Goal: Transaction & Acquisition: Purchase product/service

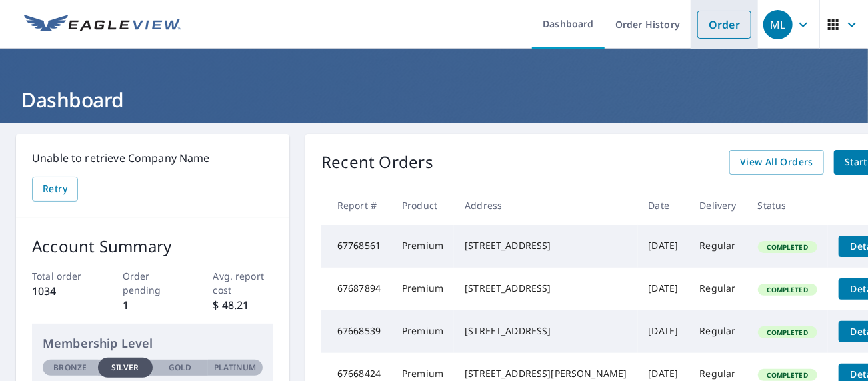
click at [698, 27] on link "Order" at bounding box center [725, 25] width 54 height 28
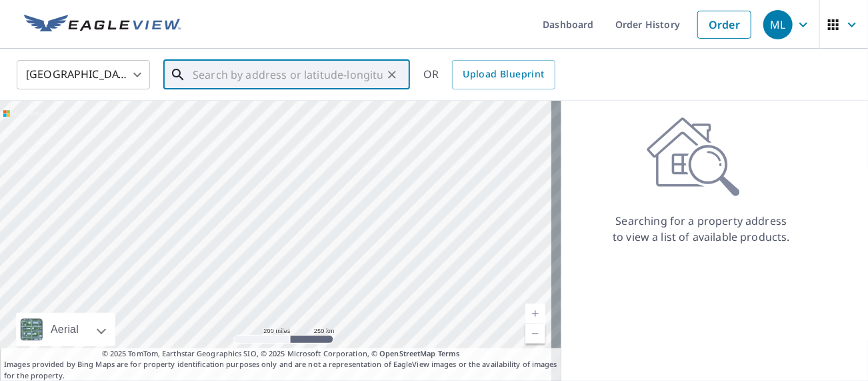
click at [202, 73] on input "text" at bounding box center [288, 74] width 190 height 37
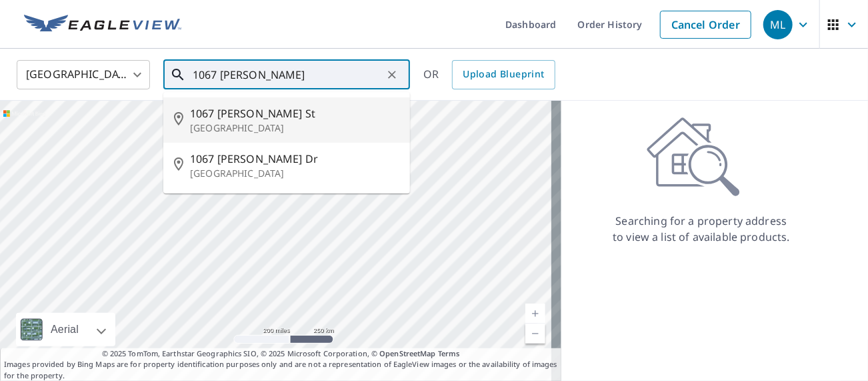
click at [265, 135] on p "[GEOGRAPHIC_DATA]" at bounding box center [294, 127] width 209 height 13
type input "[STREET_ADDRESS][PERSON_NAME]"
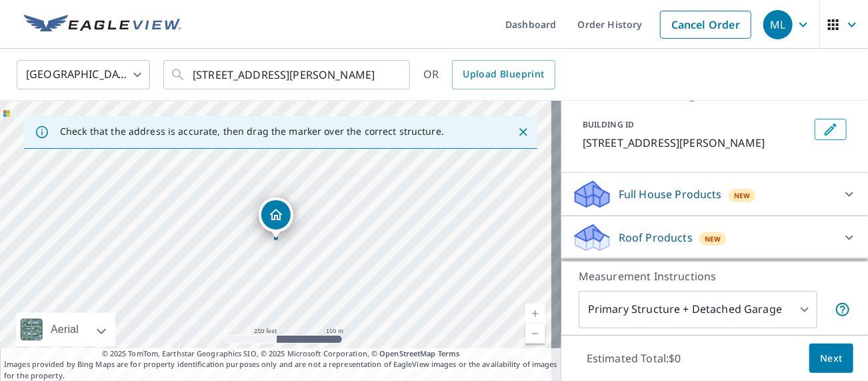
scroll to position [133, 0]
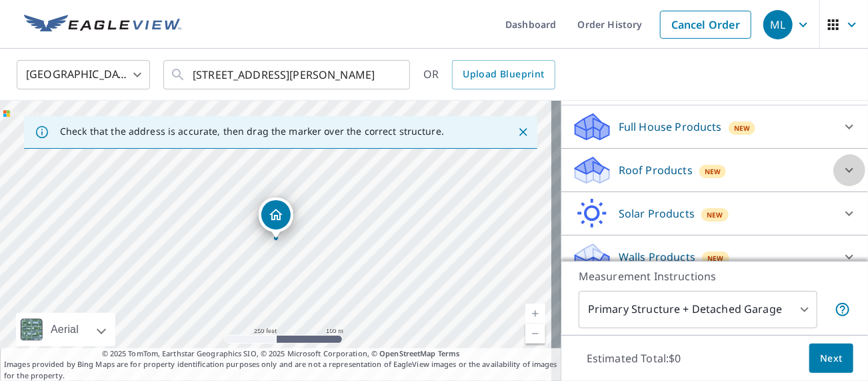
click at [842, 178] on icon at bounding box center [850, 170] width 16 height 16
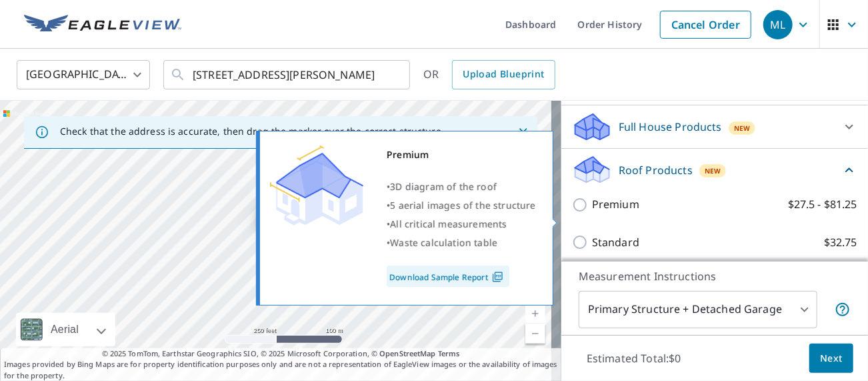
click at [574, 213] on input "Premium $27.5 - $81.25" at bounding box center [582, 205] width 20 height 16
checkbox input "true"
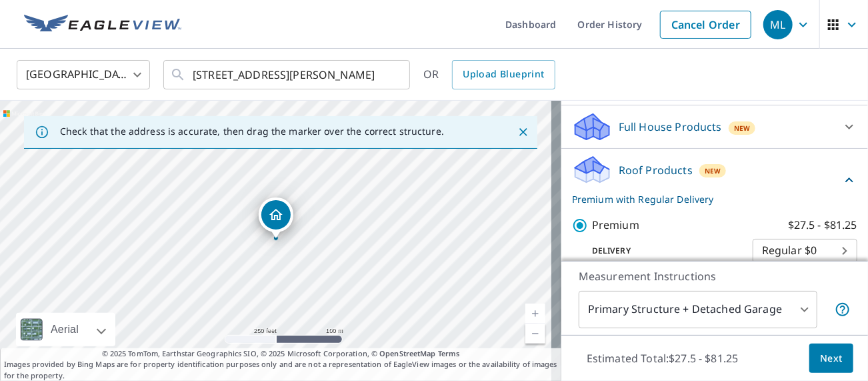
scroll to position [43, 0]
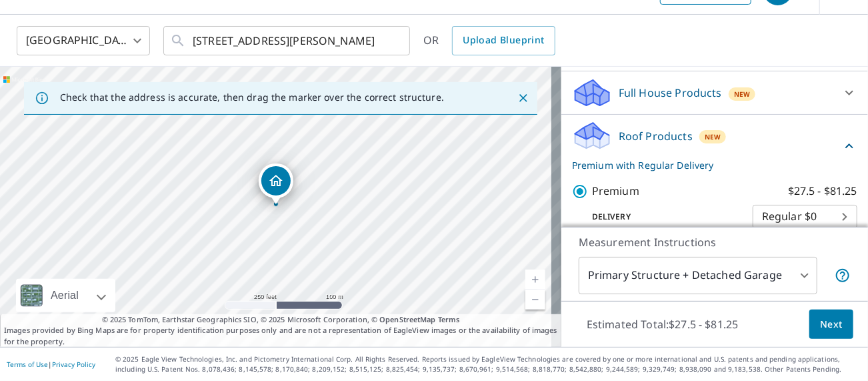
click at [827, 260] on body "ML ML Dashboard Order History Cancel Order ML [GEOGRAPHIC_DATA] [GEOGRAPHIC_DAT…" at bounding box center [434, 190] width 868 height 381
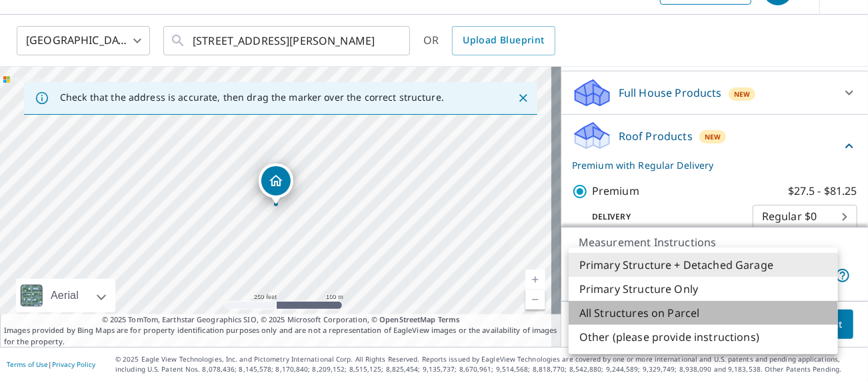
click at [670, 325] on li "All Structures on Parcel" at bounding box center [703, 313] width 269 height 24
type input "3"
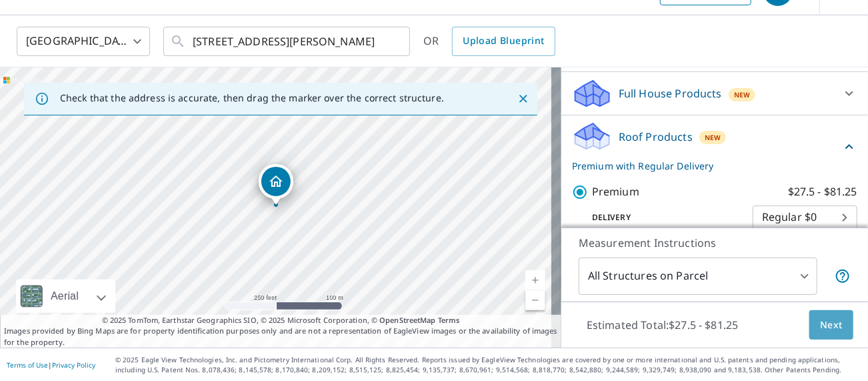
click at [820, 325] on span "Next" at bounding box center [831, 325] width 23 height 17
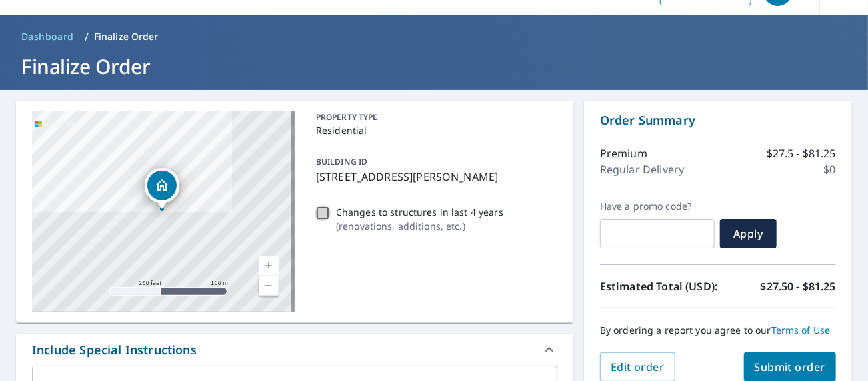
click at [327, 221] on input "Changes to structures in last 4 years ( renovations, additions, etc. )" at bounding box center [323, 213] width 16 height 16
checkbox input "true"
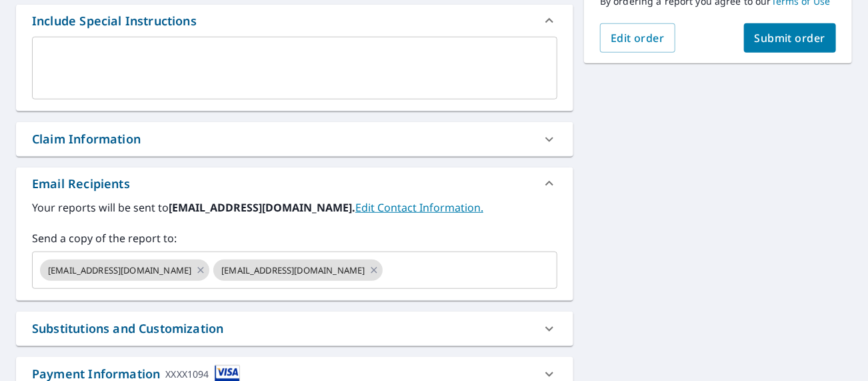
scroll to position [366, 0]
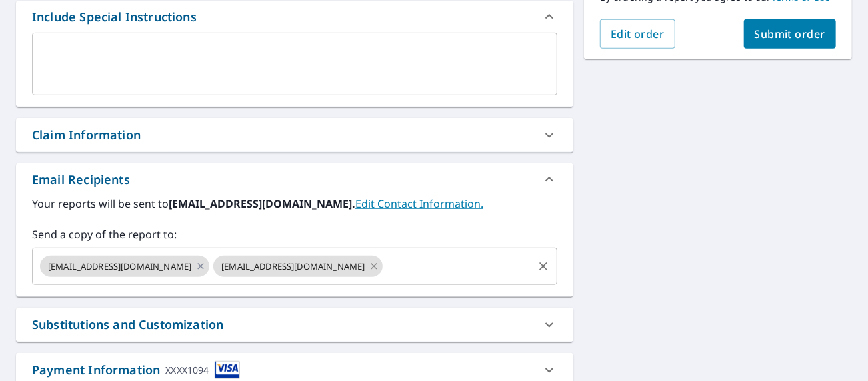
click at [369, 273] on icon at bounding box center [374, 266] width 11 height 15
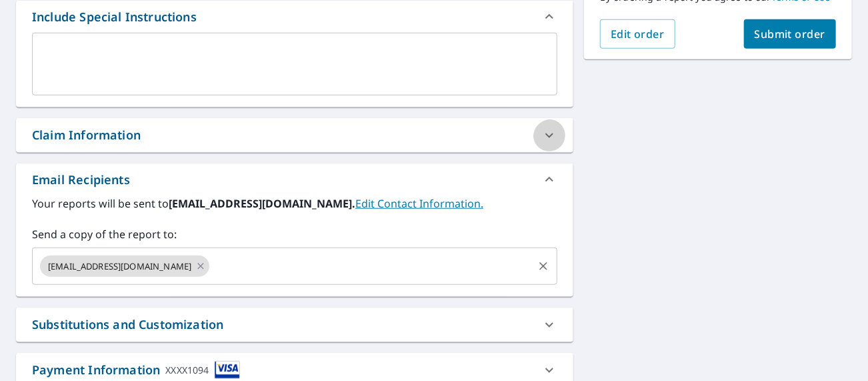
click at [542, 143] on icon at bounding box center [550, 135] width 16 height 16
checkbox input "true"
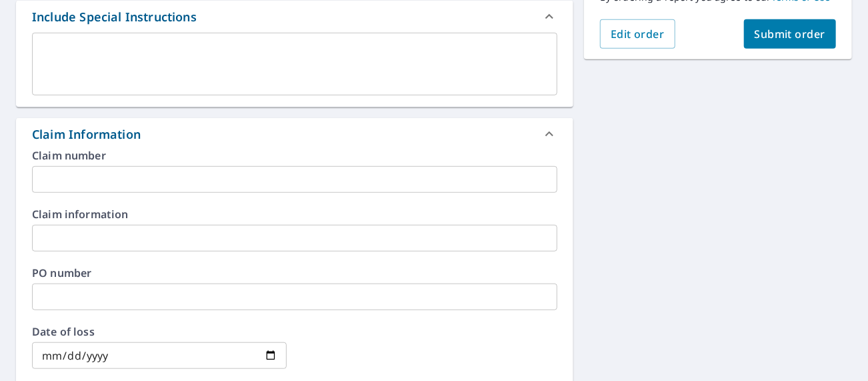
click at [118, 193] on input "text" at bounding box center [295, 179] width 526 height 27
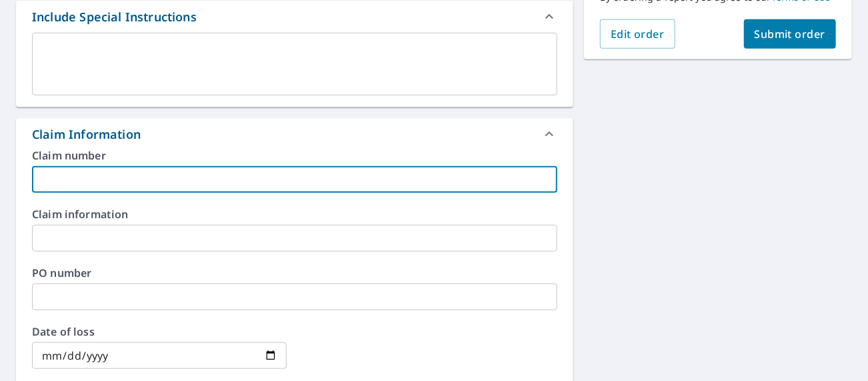
type input "H"
checkbox input "true"
type input "HO"
checkbox input "true"
type input "HOM"
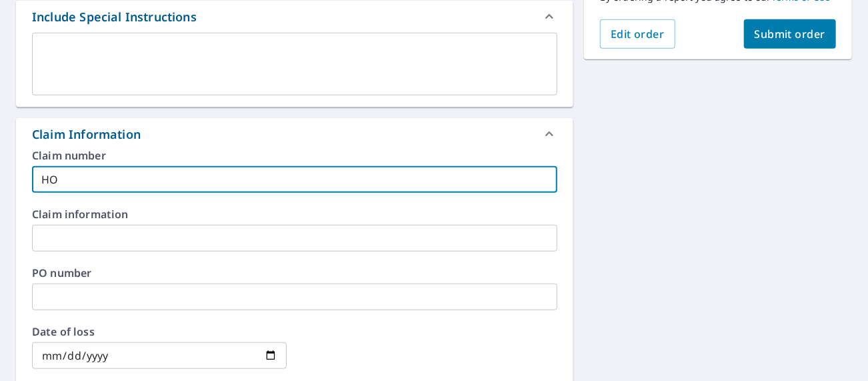
checkbox input "true"
type input "HOME"
checkbox input "true"
type input "[PERSON_NAME]"
checkbox input "true"
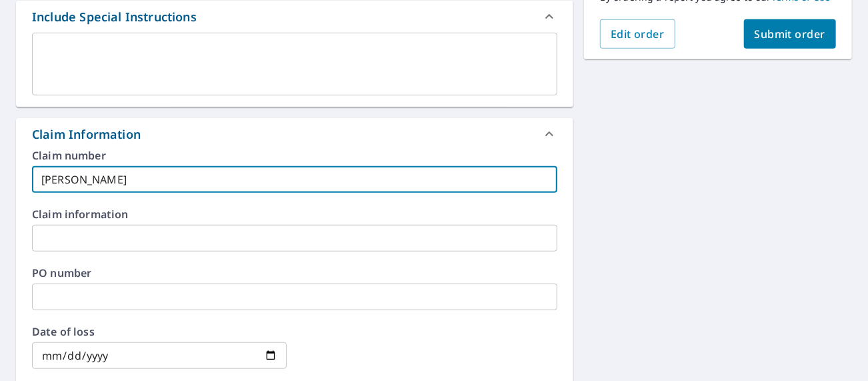
type input "[PERSON_NAME]"
checkbox input "true"
type input "[PERSON_NAME] D"
checkbox input "true"
type input "[PERSON_NAME] DU"
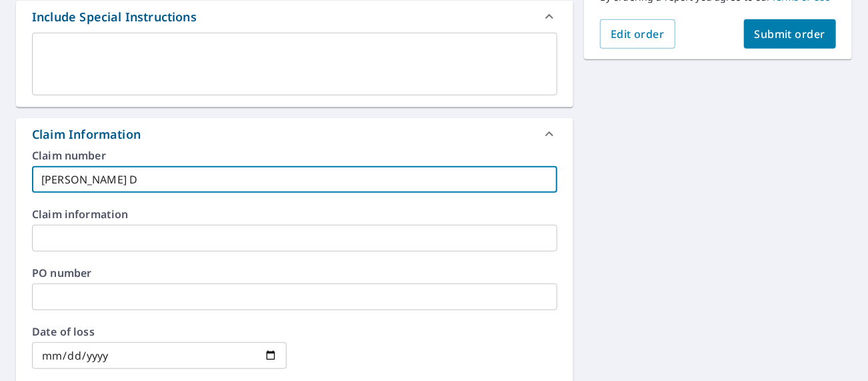
checkbox input "true"
type input "[PERSON_NAME] DUR"
checkbox input "true"
type input "[PERSON_NAME]"
checkbox input "true"
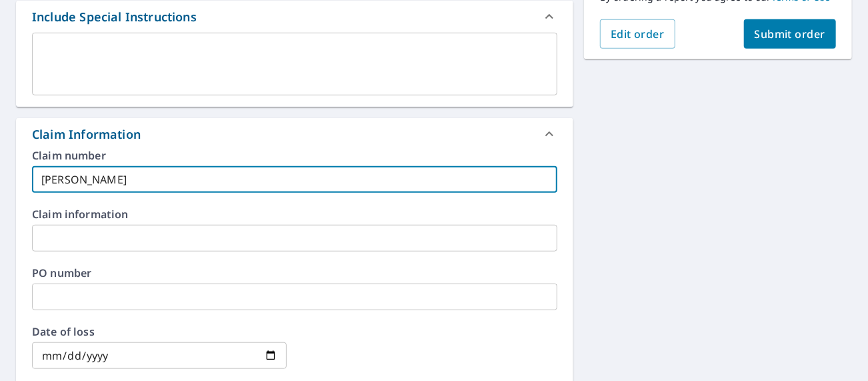
type input "[PERSON_NAME]"
checkbox input "true"
type input "[PERSON_NAME]"
click at [127, 251] on input "text" at bounding box center [295, 238] width 526 height 27
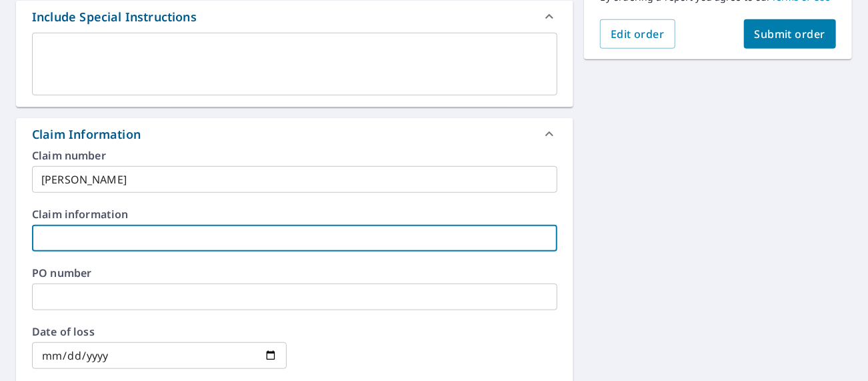
type input "H"
checkbox input "true"
type input "HO"
checkbox input "true"
type input "HOM"
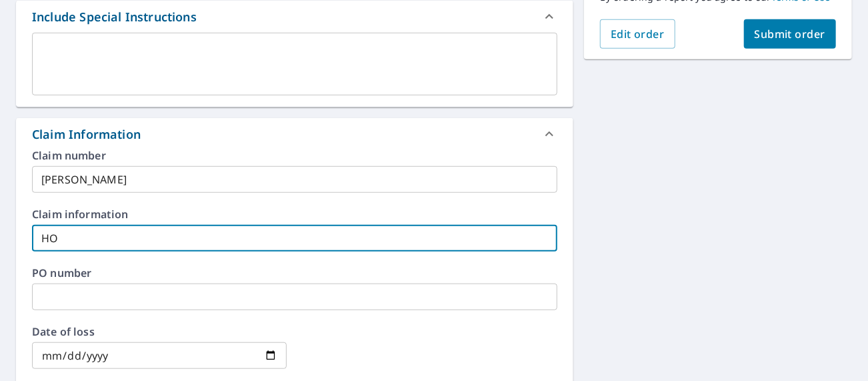
checkbox input "true"
type input "HOME"
checkbox input "true"
type input "[PERSON_NAME]"
checkbox input "true"
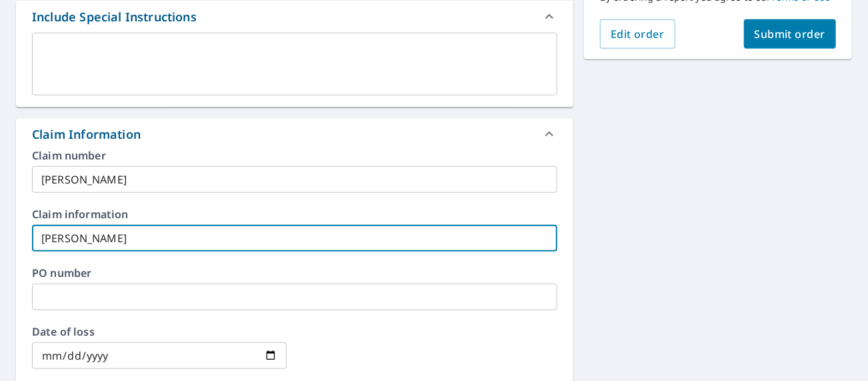
type input "[PERSON_NAME]"
checkbox input "true"
type input "[PERSON_NAME] D"
checkbox input "true"
type input "[PERSON_NAME] DU"
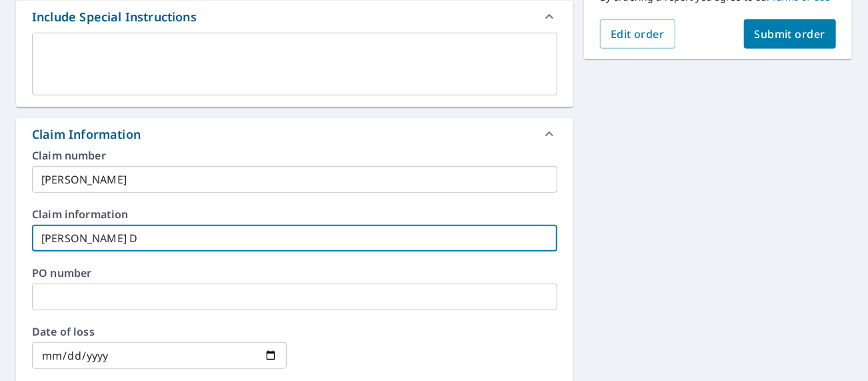
checkbox input "true"
type input "[PERSON_NAME] DUR"
checkbox input "true"
type input "[PERSON_NAME]"
checkbox input "true"
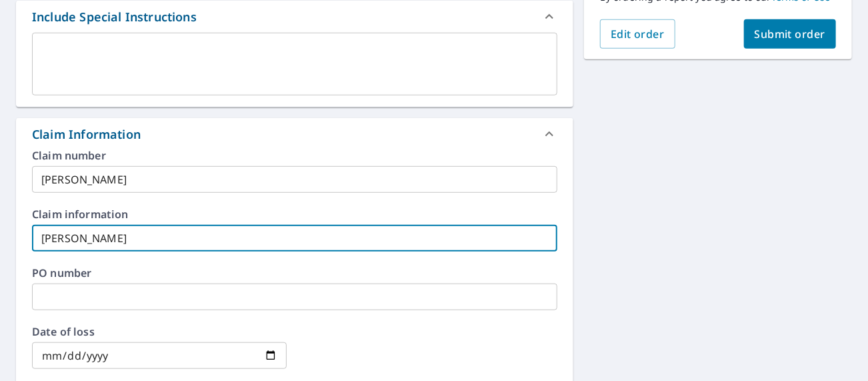
type input "[PERSON_NAME]"
checkbox input "true"
type input "[PERSON_NAME]"
click at [217, 278] on label "PO number" at bounding box center [295, 272] width 526 height 11
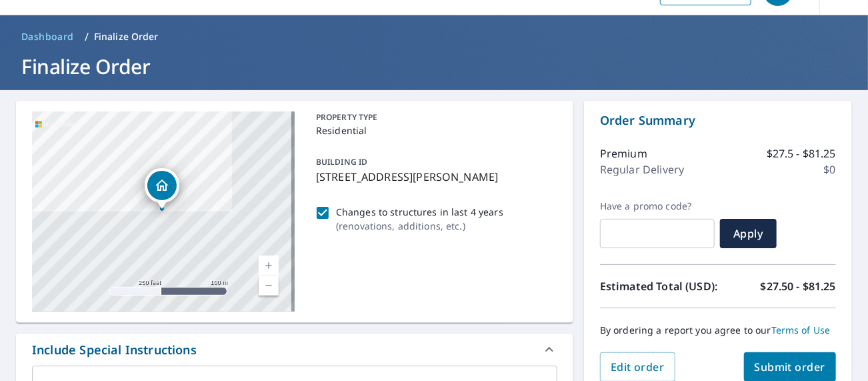
scroll to position [167, 0]
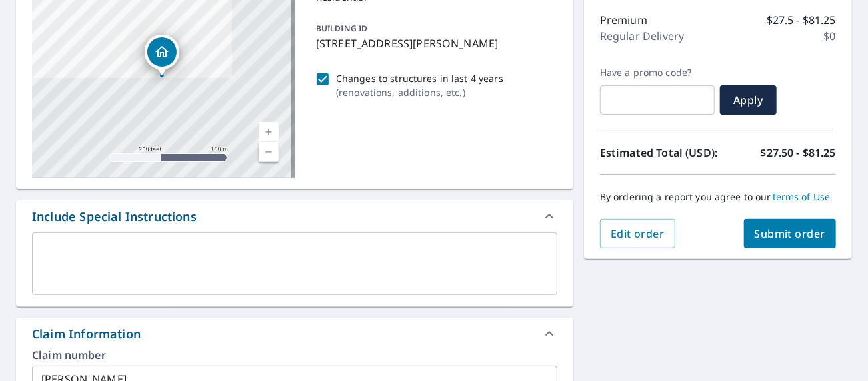
click at [788, 241] on span "Submit order" at bounding box center [790, 233] width 71 height 15
checkbox input "true"
